Goal: Obtain resource: Obtain resource

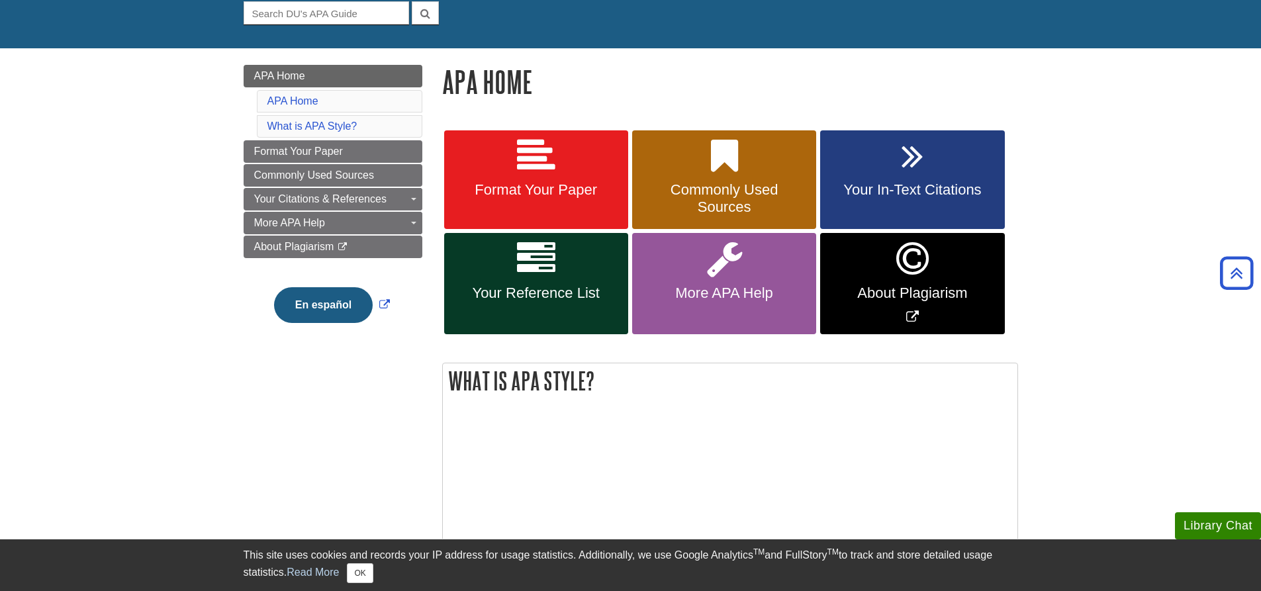
scroll to position [132, 0]
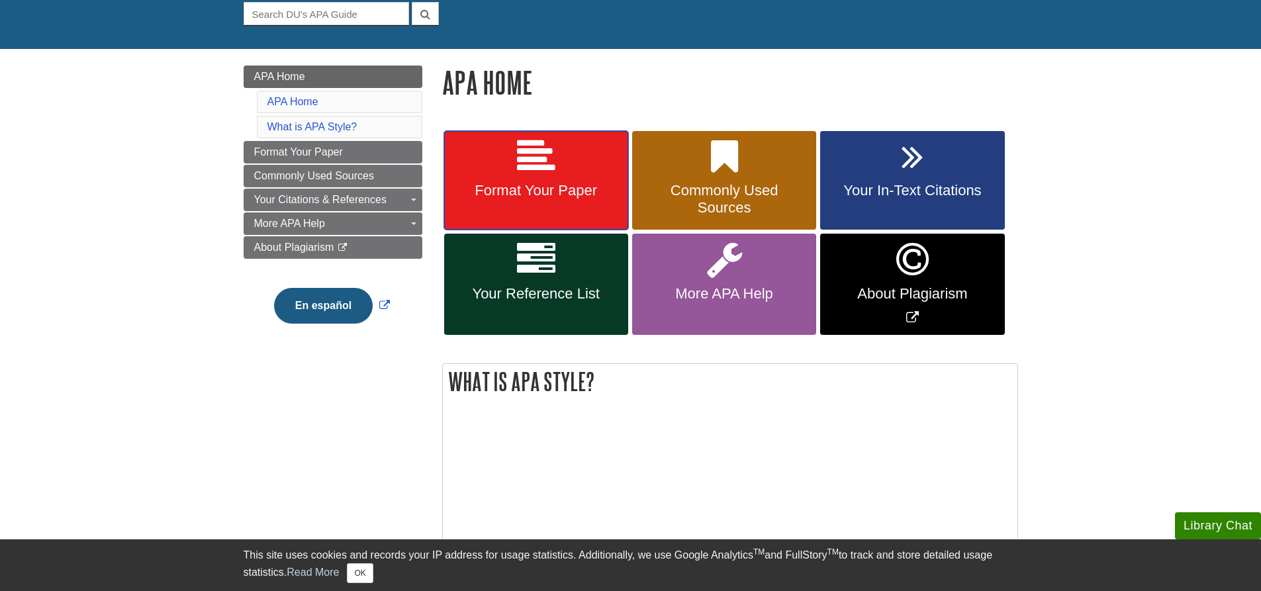
click at [533, 182] on span "Format Your Paper" at bounding box center [536, 190] width 164 height 17
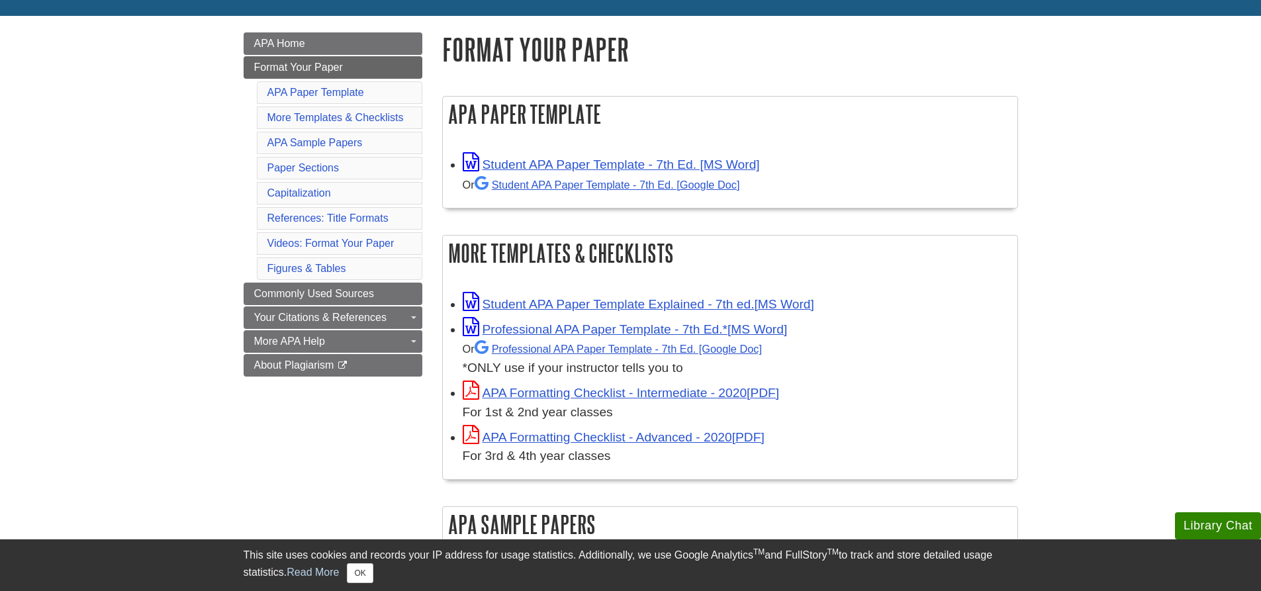
scroll to position [199, 0]
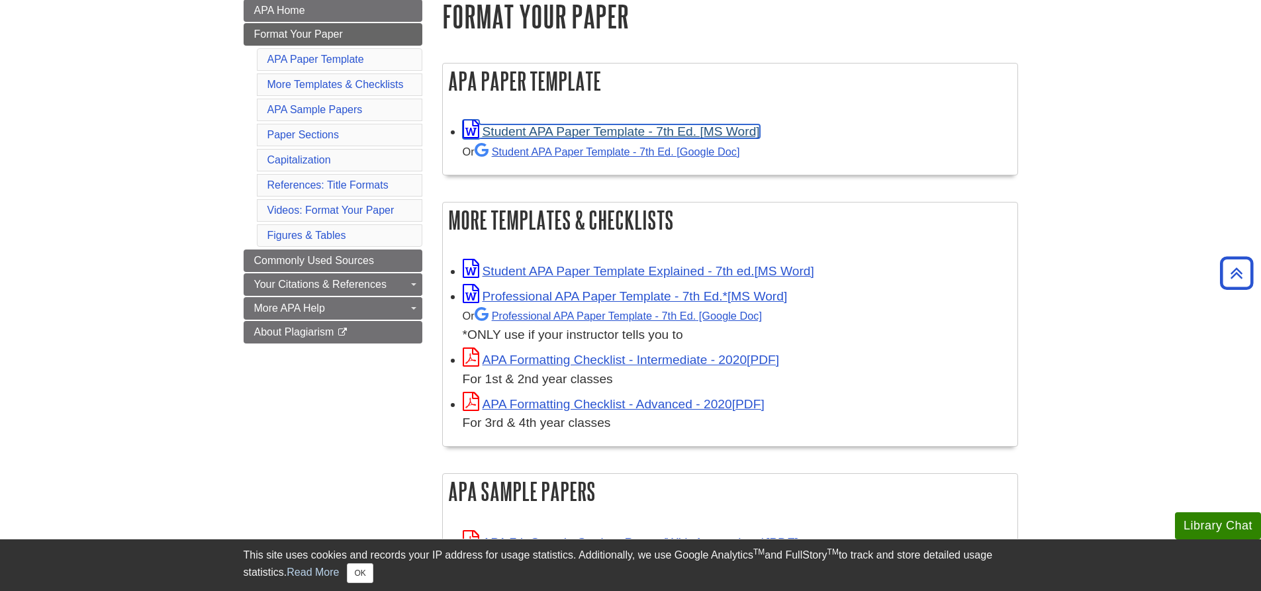
click at [606, 132] on link "Student APA Paper Template - 7th Ed. [MS Word]" at bounding box center [611, 131] width 297 height 14
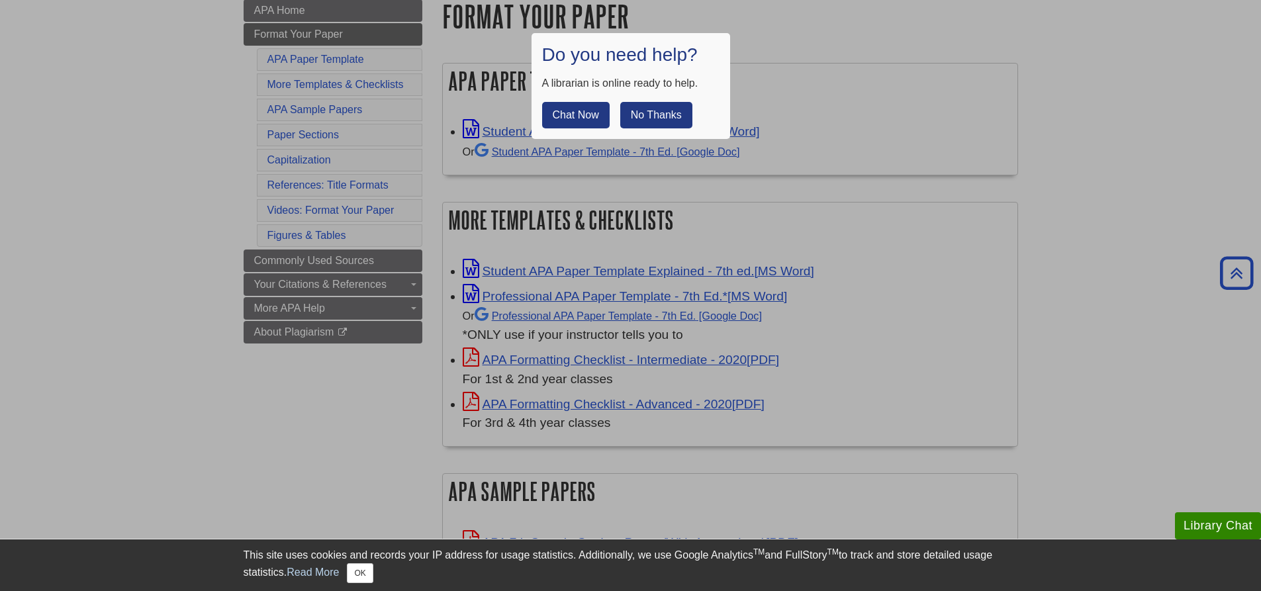
click at [650, 111] on button "No Thanks" at bounding box center [656, 115] width 72 height 26
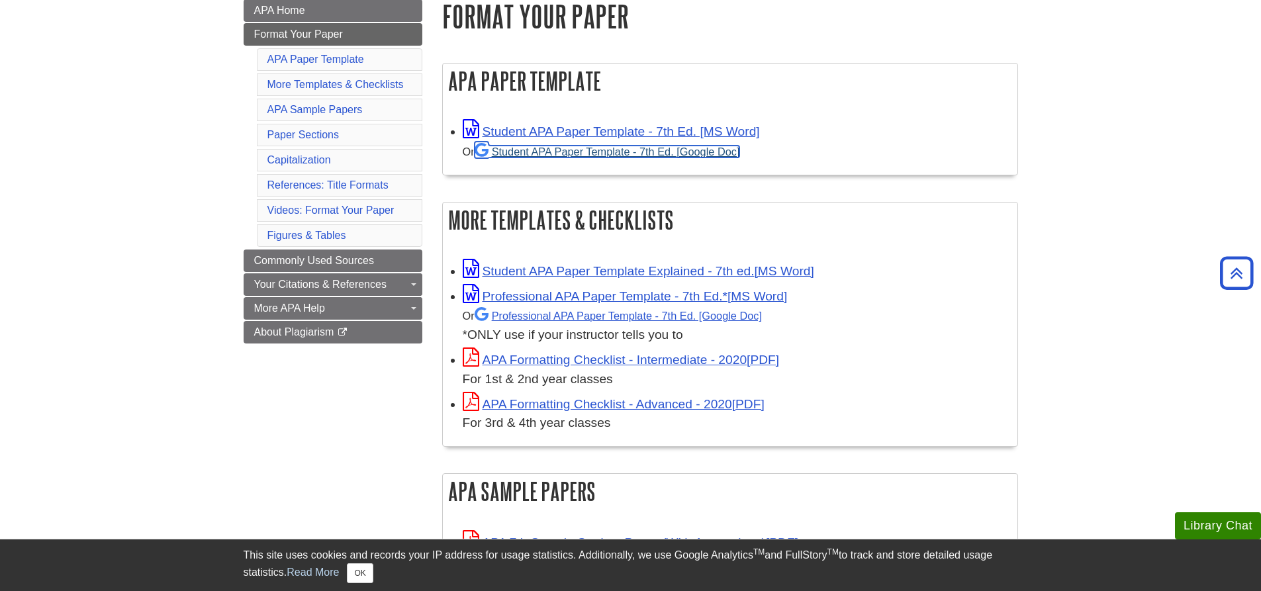
click at [608, 156] on link "Student APA Paper Template - 7th Ed. [Google Doc]" at bounding box center [607, 152] width 265 height 12
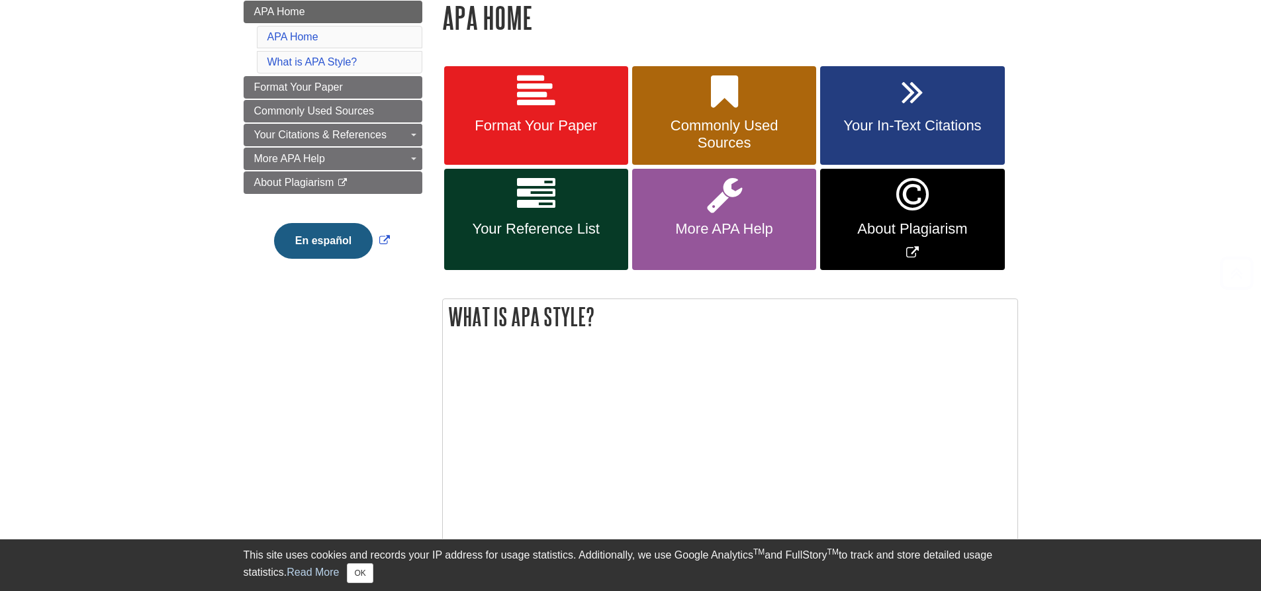
scroll to position [199, 0]
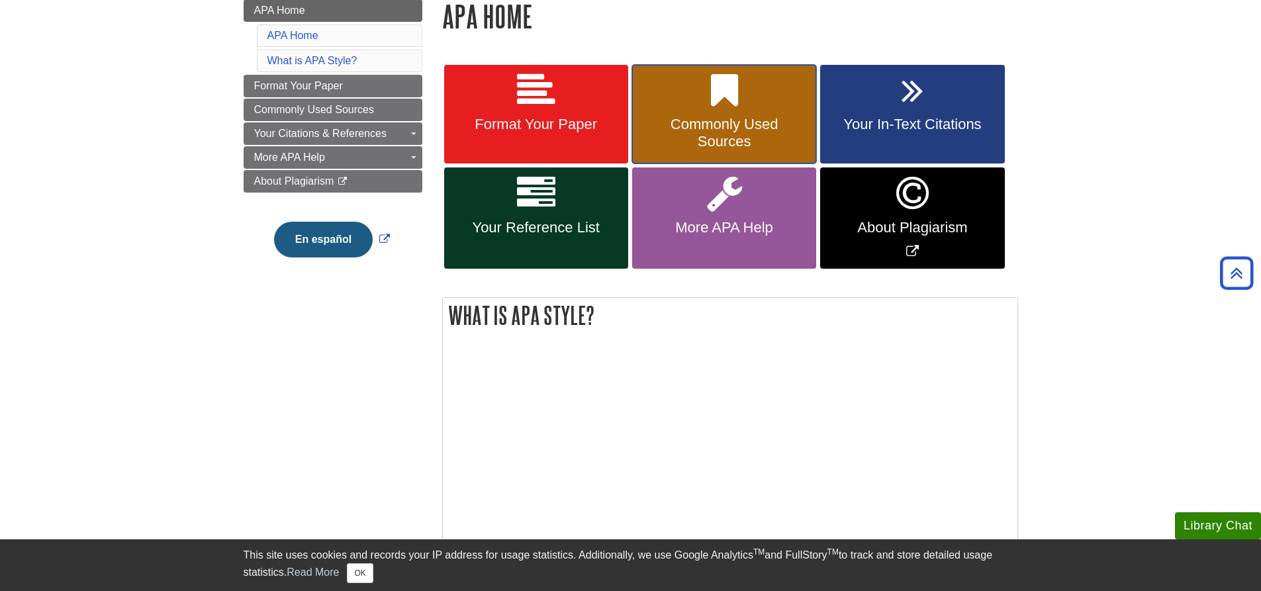
click at [734, 104] on icon at bounding box center [724, 90] width 27 height 38
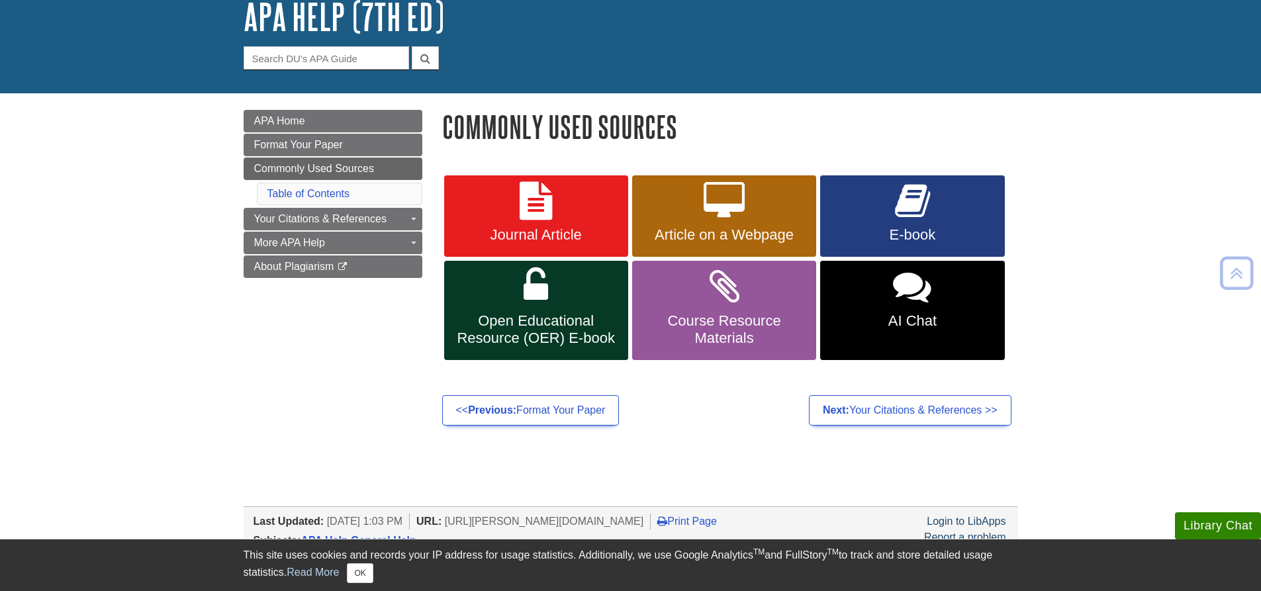
scroll to position [22, 0]
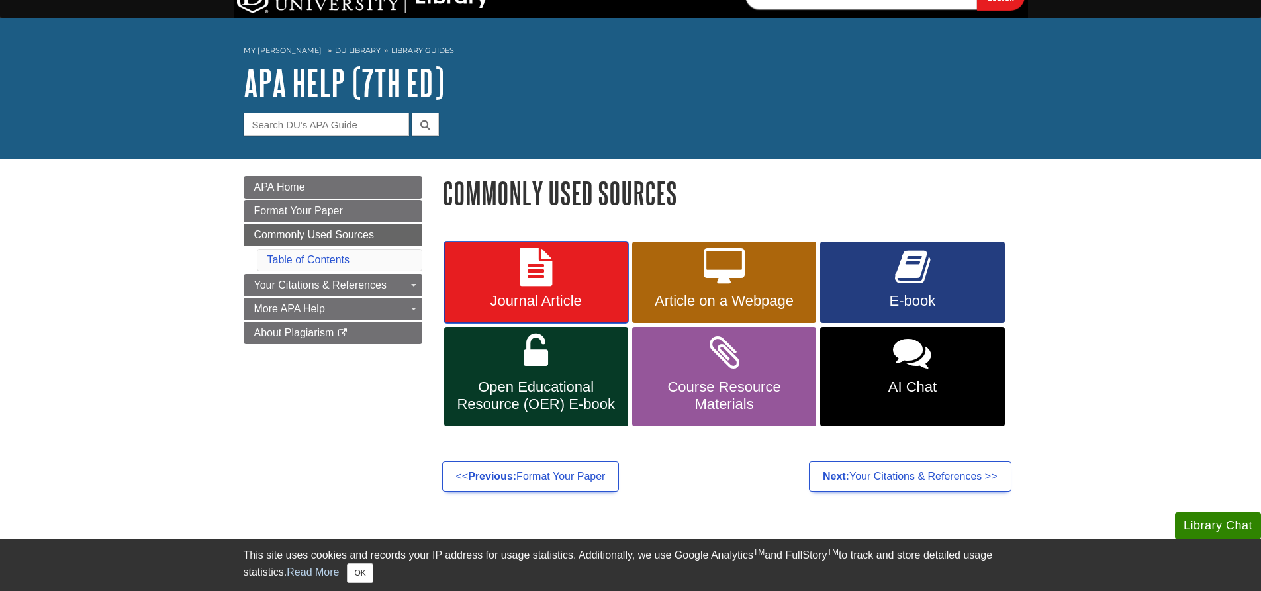
click at [583, 261] on link "Journal Article" at bounding box center [536, 283] width 184 height 82
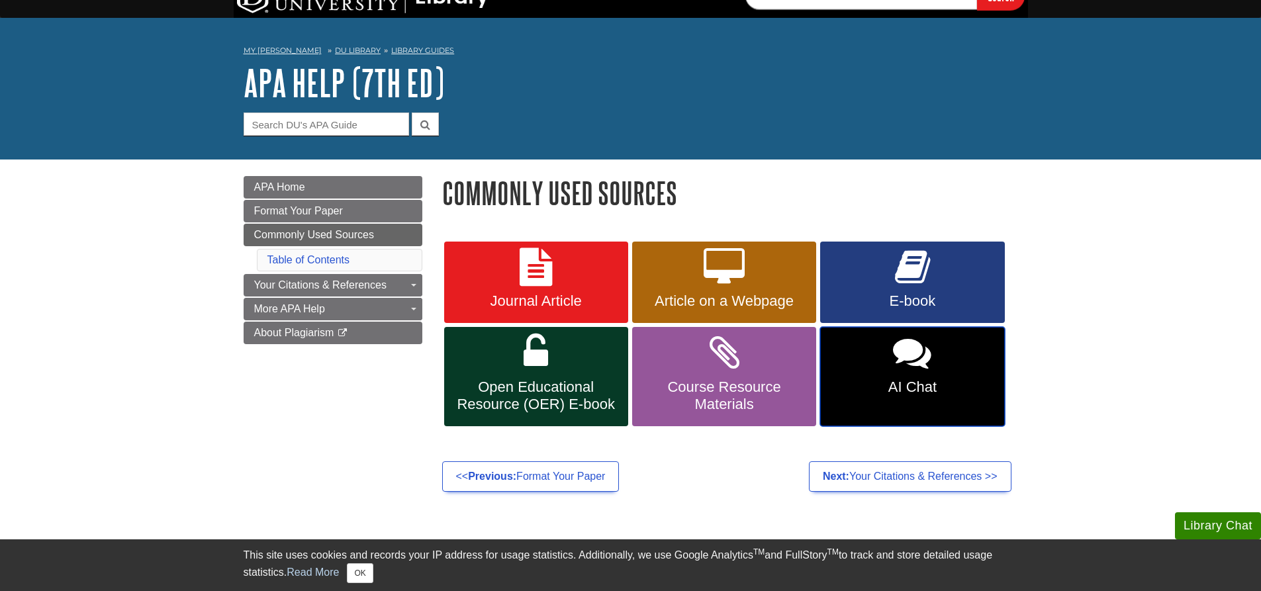
click at [945, 359] on link "AI Chat" at bounding box center [912, 376] width 184 height 99
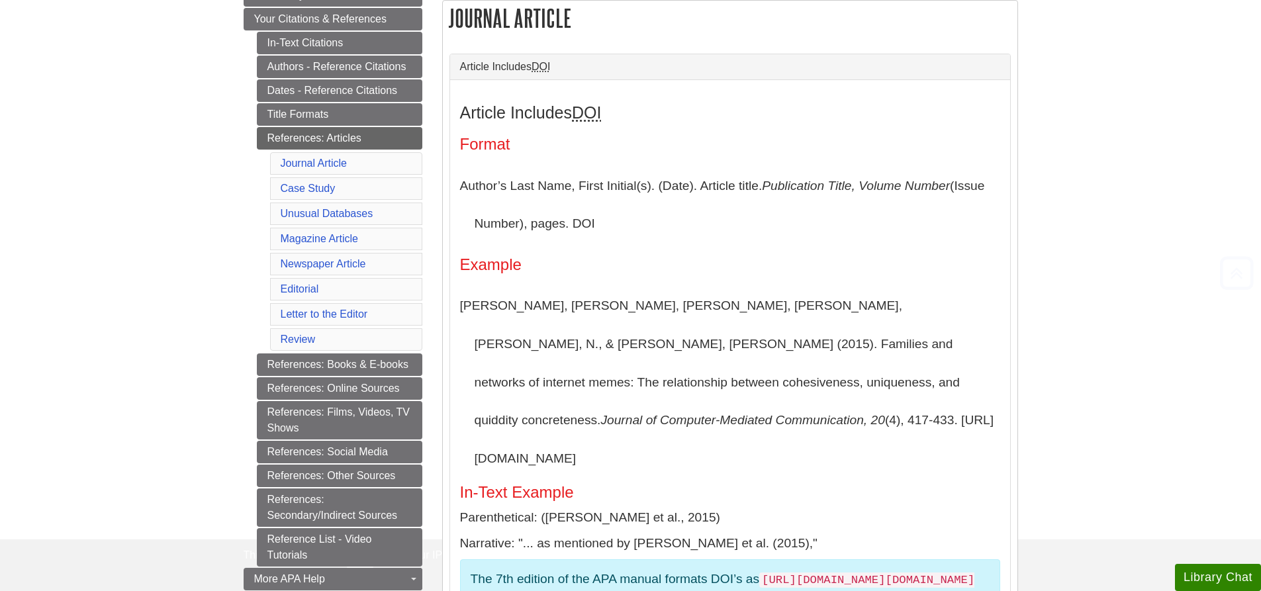
scroll to position [262, 0]
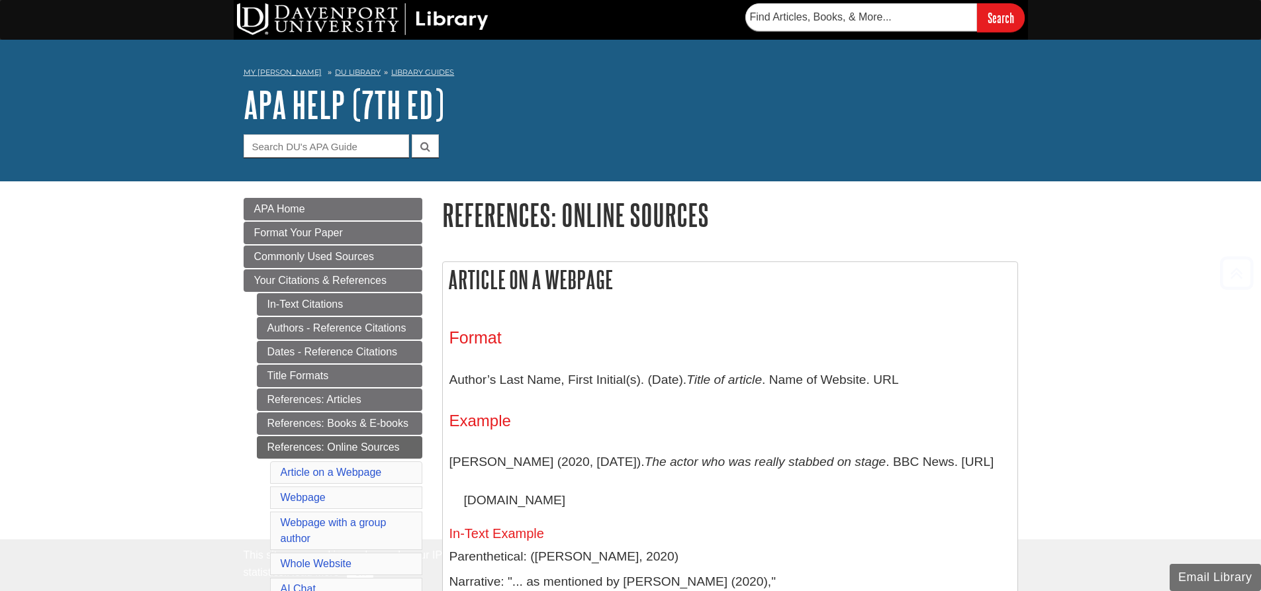
scroll to position [2079, 0]
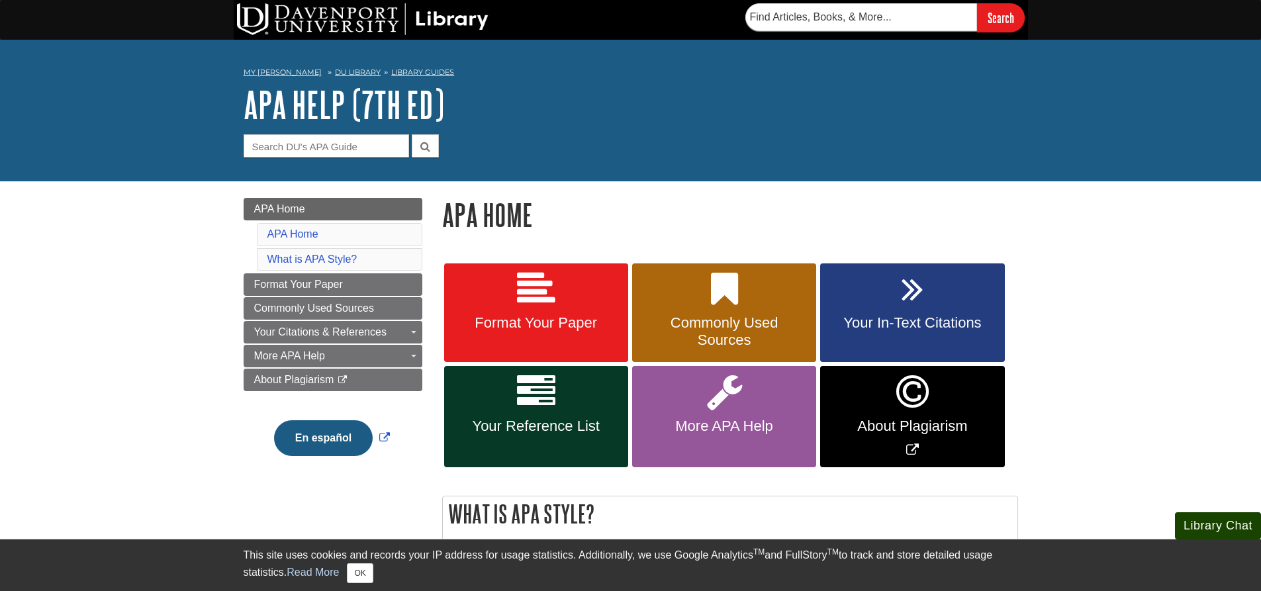
click at [1226, 523] on button "Library Chat" at bounding box center [1218, 525] width 86 height 27
